Goal: Task Accomplishment & Management: Manage account settings

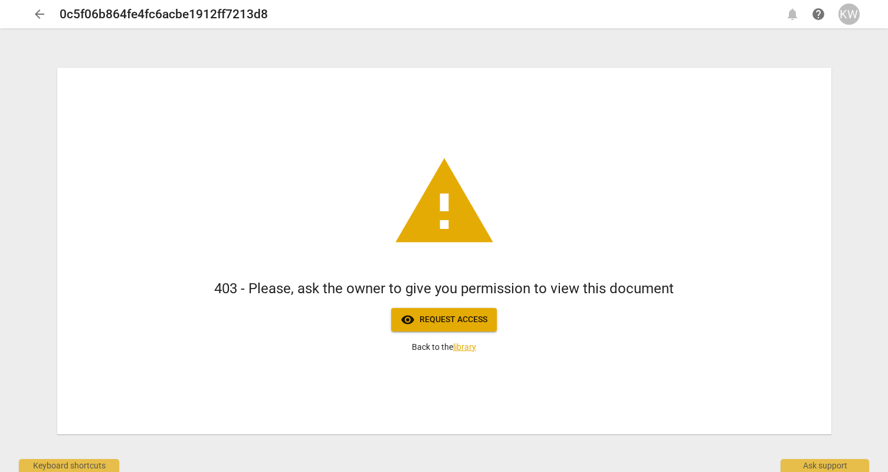
click at [848, 18] on div "KW" at bounding box center [848, 14] width 21 height 21
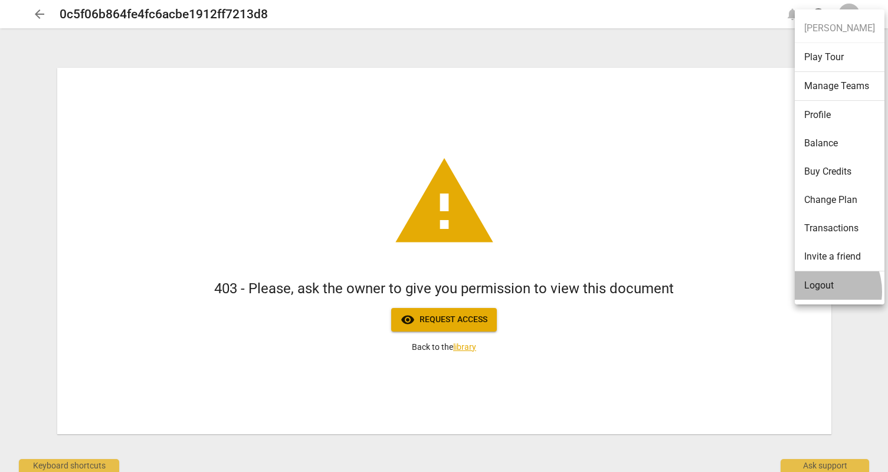
click at [813, 291] on li "Logout" at bounding box center [840, 285] width 90 height 28
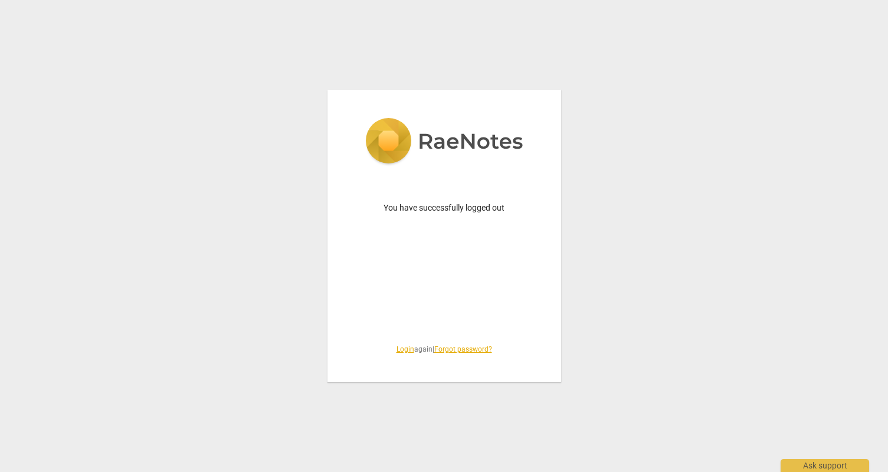
click at [396, 348] on link "Login" at bounding box center [405, 349] width 18 height 8
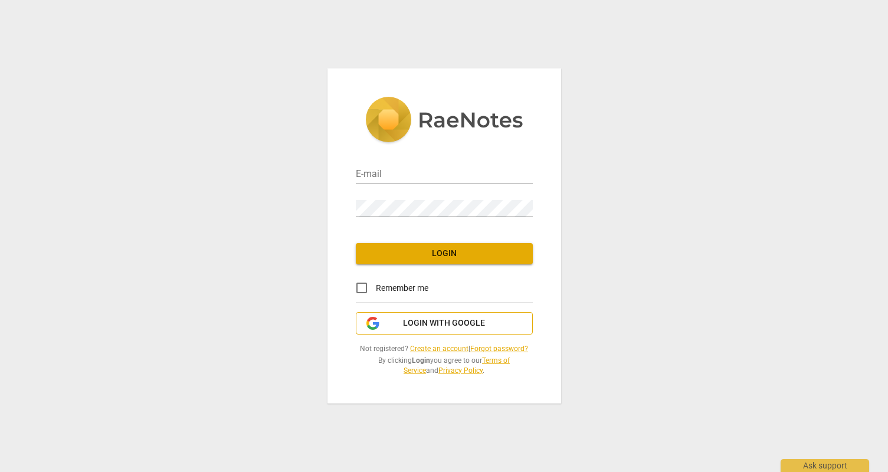
type input "[PERSON_NAME][EMAIL_ADDRESS][DOMAIN_NAME]"
click at [402, 321] on span "Login with Google" at bounding box center [444, 323] width 157 height 12
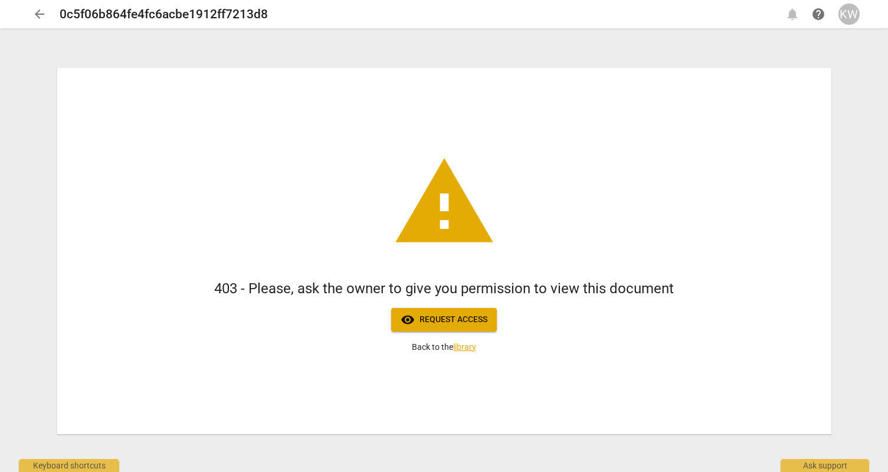
click at [849, 12] on div "KW" at bounding box center [848, 14] width 21 height 21
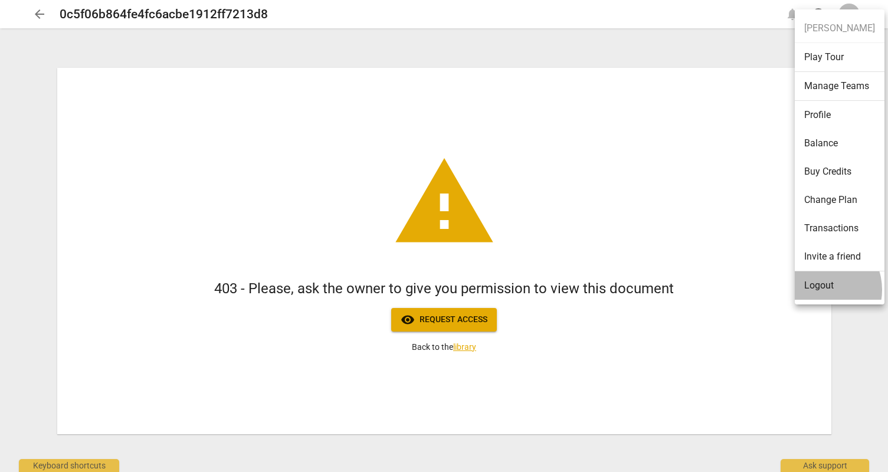
click at [818, 290] on li "Logout" at bounding box center [840, 285] width 90 height 28
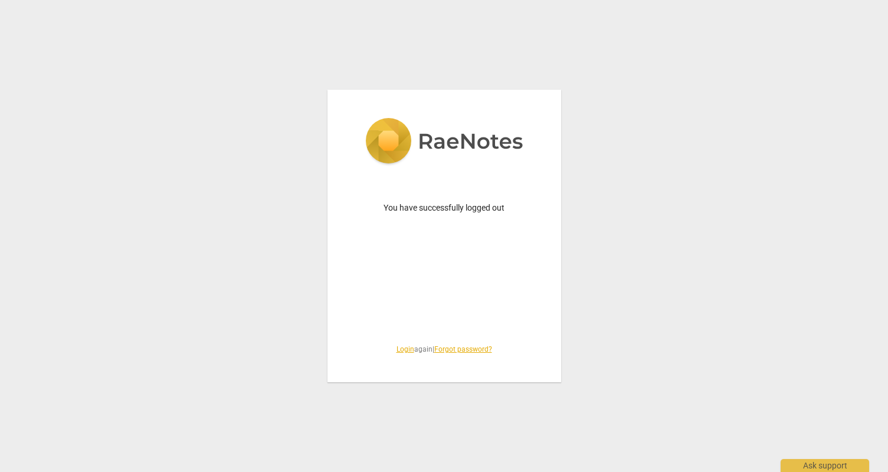
click at [399, 349] on link "Login" at bounding box center [405, 349] width 18 height 8
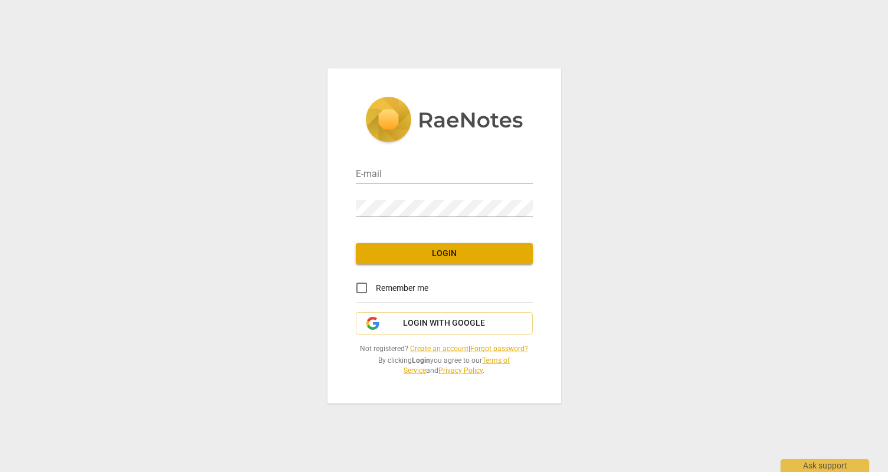
type input "kelly@coachacademy.com"
click at [399, 254] on span "Login" at bounding box center [444, 254] width 158 height 12
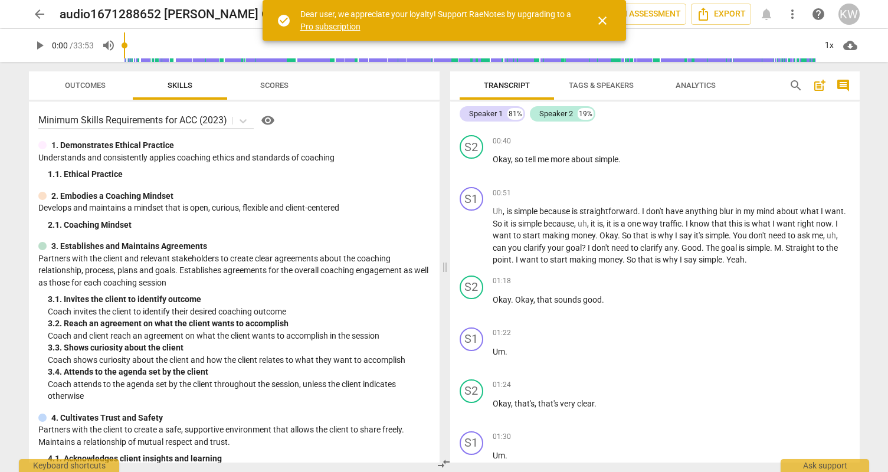
scroll to position [568, 0]
